Goal: Task Accomplishment & Management: Complete application form

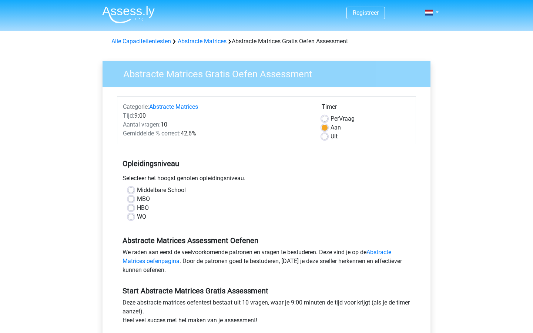
scroll to position [9, 0]
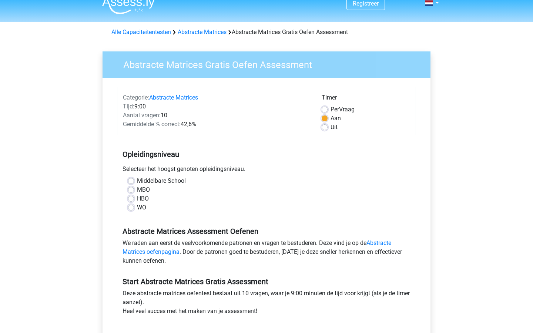
click at [137, 199] on label "HBO" at bounding box center [143, 198] width 12 height 9
click at [131, 199] on input "HBO" at bounding box center [131, 197] width 6 height 7
radio input "true"
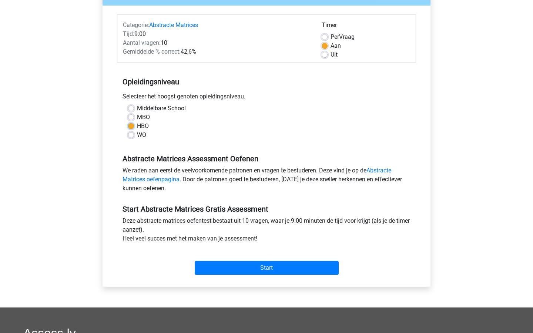
scroll to position [83, 0]
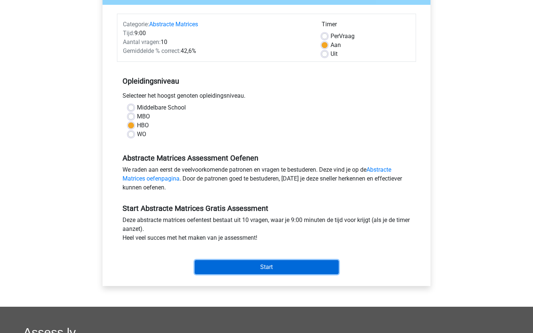
click at [261, 266] on input "Start" at bounding box center [267, 267] width 144 height 14
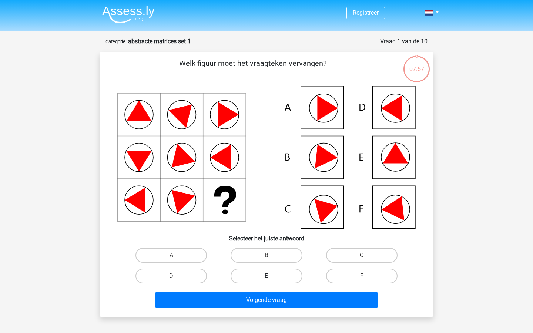
click at [281, 279] on label "E" at bounding box center [266, 276] width 71 height 15
click at [271, 279] on input "E" at bounding box center [269, 278] width 5 height 5
radio input "true"
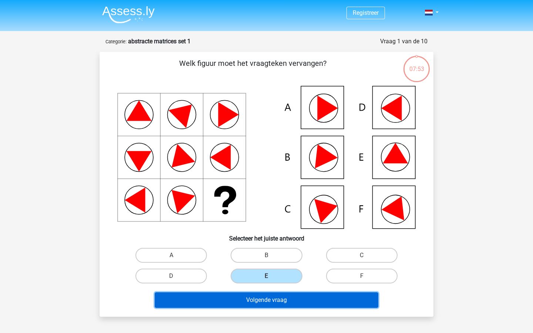
click at [285, 297] on button "Volgende vraag" at bounding box center [267, 301] width 224 height 16
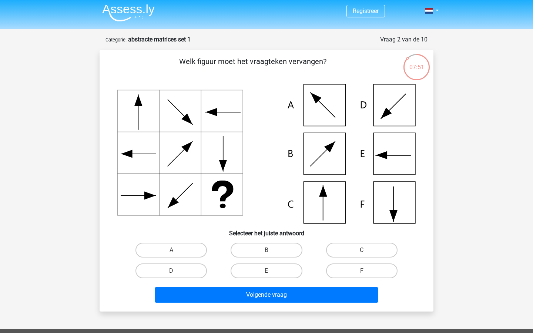
scroll to position [1, 0]
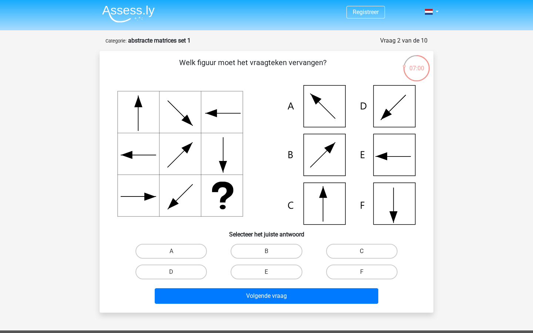
click at [346, 257] on label "C" at bounding box center [361, 251] width 71 height 15
click at [362, 256] on input "C" at bounding box center [364, 253] width 5 height 5
radio input "true"
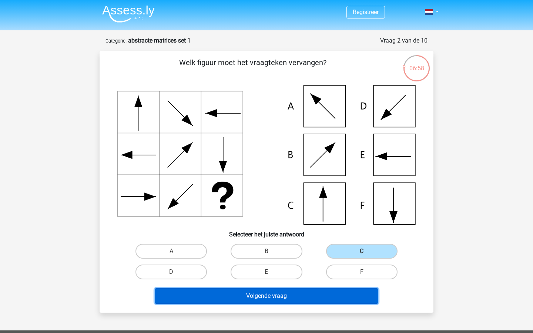
click at [321, 301] on button "Volgende vraag" at bounding box center [267, 296] width 224 height 16
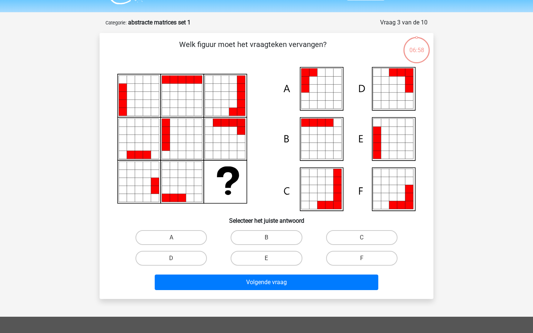
scroll to position [37, 0]
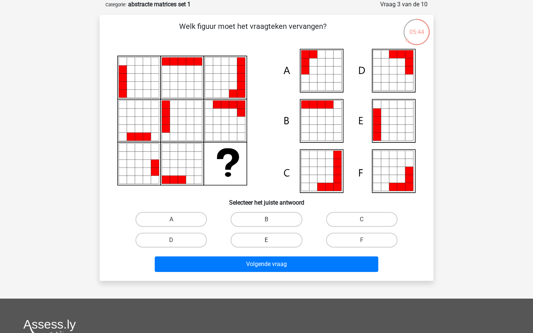
click at [275, 244] on label "E" at bounding box center [266, 240] width 71 height 15
click at [271, 244] on input "E" at bounding box center [269, 242] width 5 height 5
radio input "true"
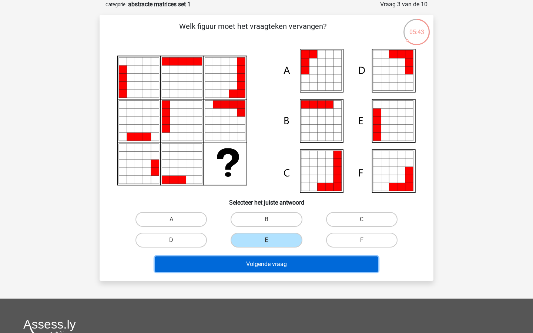
click at [282, 265] on button "Volgende vraag" at bounding box center [267, 265] width 224 height 16
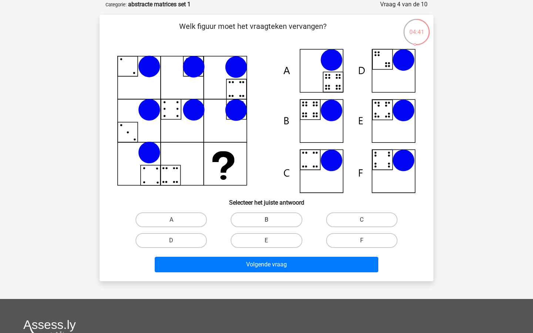
click at [262, 224] on label "B" at bounding box center [266, 220] width 71 height 15
click at [267, 224] on input "B" at bounding box center [269, 222] width 5 height 5
radio input "true"
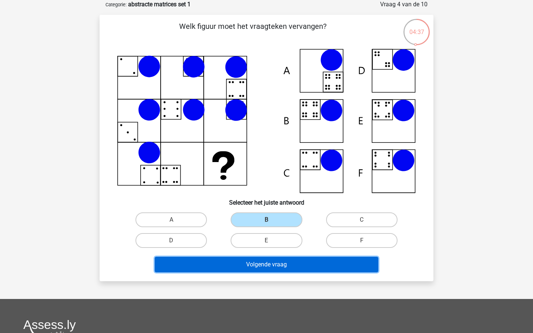
click at [264, 266] on button "Volgende vraag" at bounding box center [267, 265] width 224 height 16
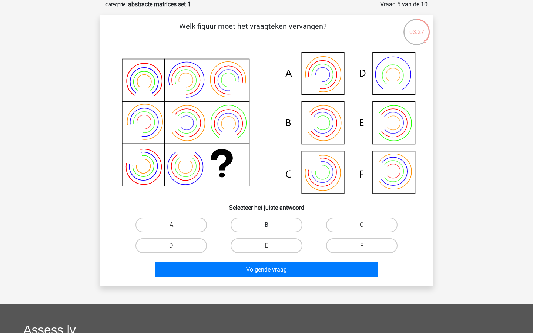
click at [264, 227] on label "B" at bounding box center [266, 225] width 71 height 15
click at [267, 227] on input "B" at bounding box center [269, 227] width 5 height 5
radio input "true"
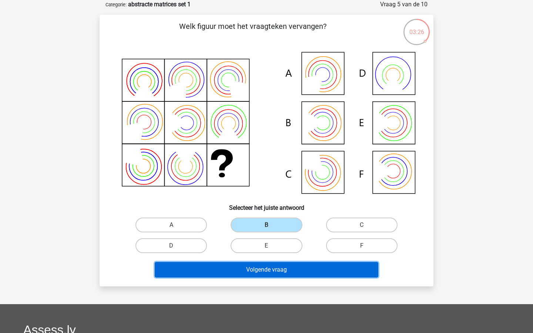
click at [281, 276] on button "Volgende vraag" at bounding box center [267, 270] width 224 height 16
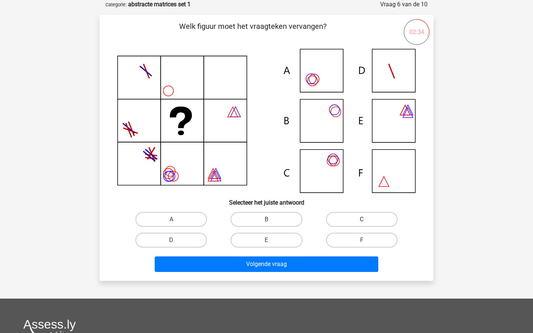
click at [353, 213] on label "C" at bounding box center [361, 219] width 71 height 15
click at [362, 220] on input "C" at bounding box center [364, 222] width 5 height 5
radio input "true"
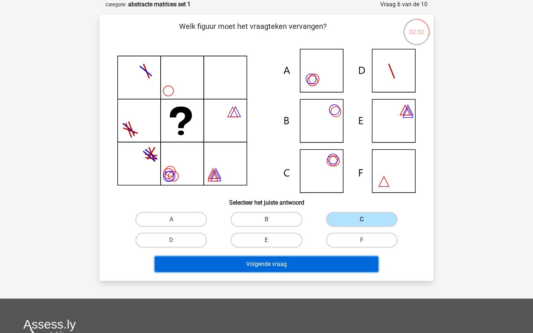
click at [318, 259] on button "Volgende vraag" at bounding box center [267, 265] width 224 height 16
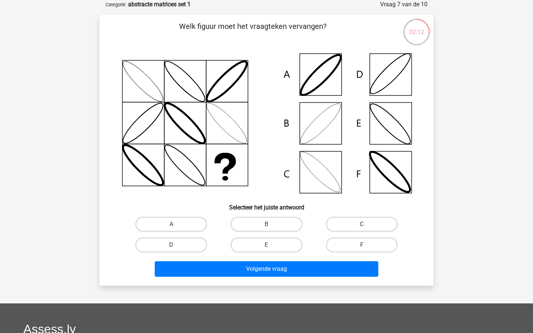
click at [352, 226] on label "C" at bounding box center [361, 224] width 71 height 15
click at [362, 226] on input "C" at bounding box center [364, 226] width 5 height 5
radio input "true"
click at [290, 223] on label "B" at bounding box center [266, 224] width 71 height 15
click at [271, 224] on input "B" at bounding box center [269, 226] width 5 height 5
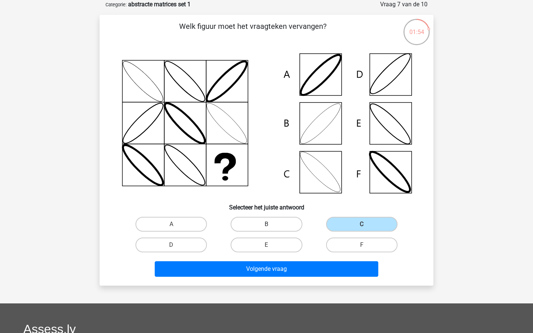
radio input "true"
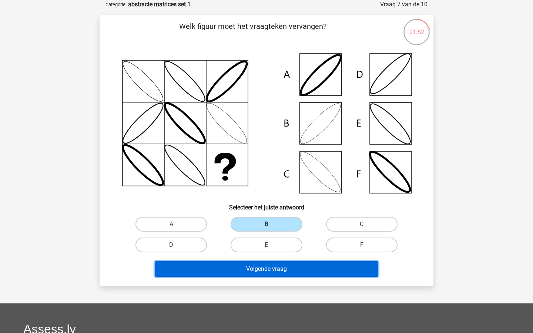
click at [292, 272] on button "Volgende vraag" at bounding box center [267, 269] width 224 height 16
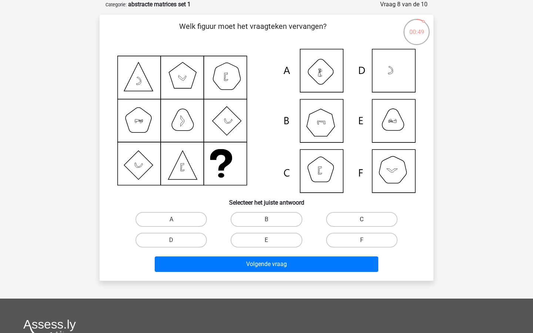
click at [376, 218] on label "C" at bounding box center [361, 219] width 71 height 15
click at [367, 220] on input "C" at bounding box center [364, 222] width 5 height 5
radio input "true"
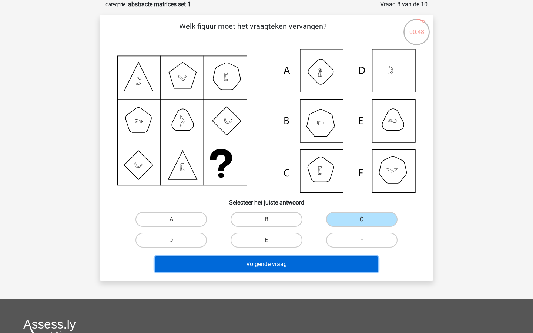
click at [330, 267] on button "Volgende vraag" at bounding box center [267, 265] width 224 height 16
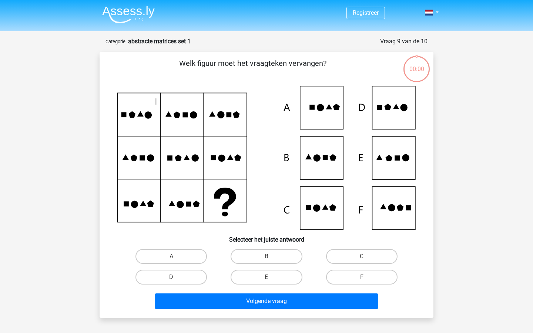
scroll to position [37, 0]
